Goal: Task Accomplishment & Management: Manage account settings

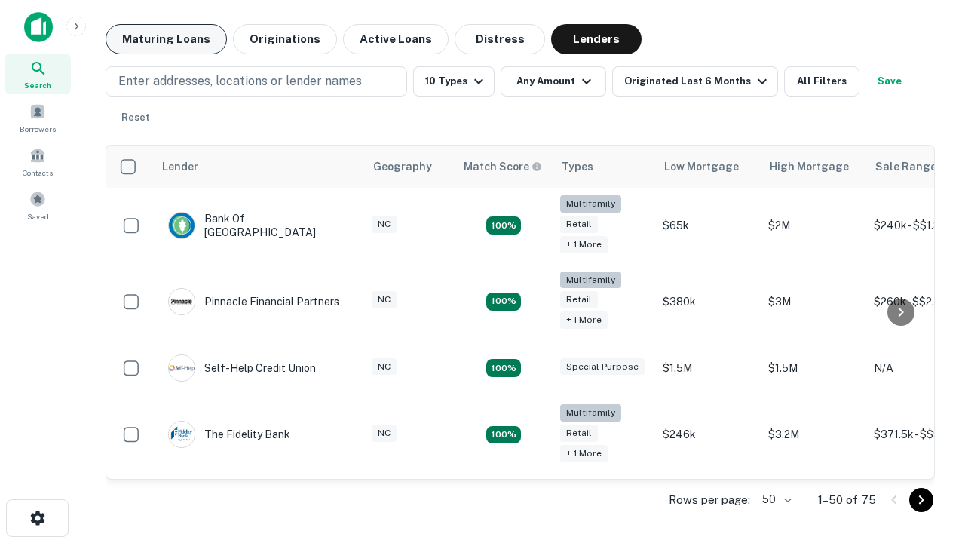
click at [166, 39] on button "Maturing Loans" at bounding box center [166, 39] width 121 height 30
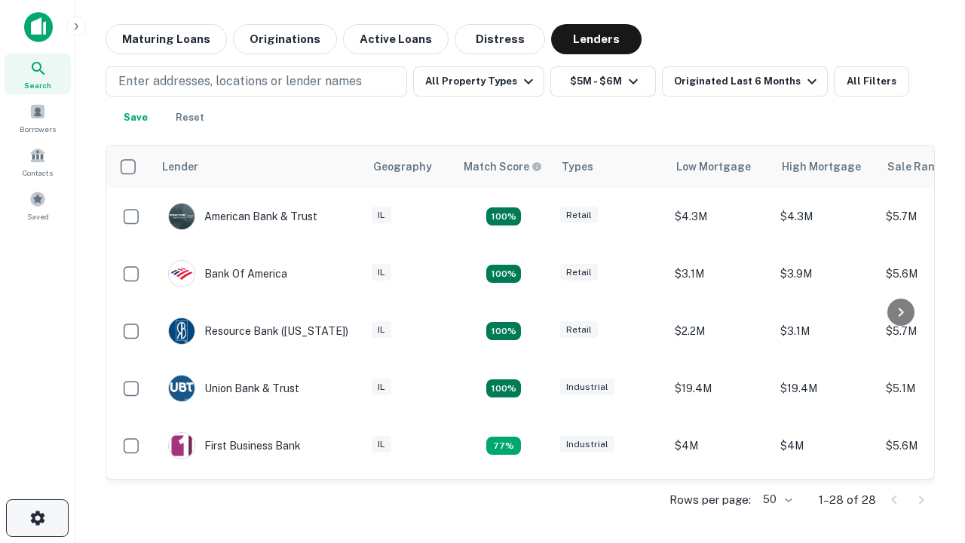
click at [37, 518] on icon "button" at bounding box center [38, 518] width 18 height 18
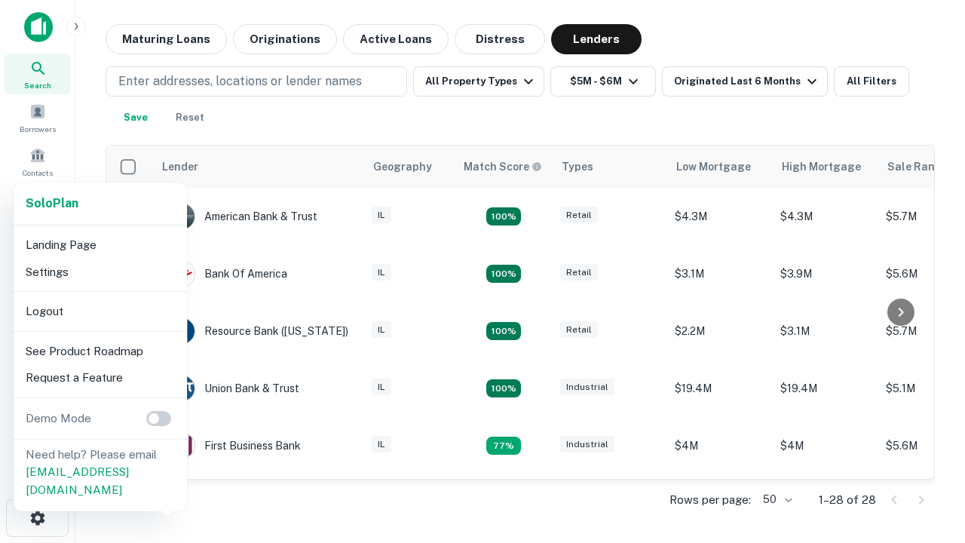
click at [100, 311] on li "Logout" at bounding box center [100, 311] width 161 height 27
